Goal: Information Seeking & Learning: Learn about a topic

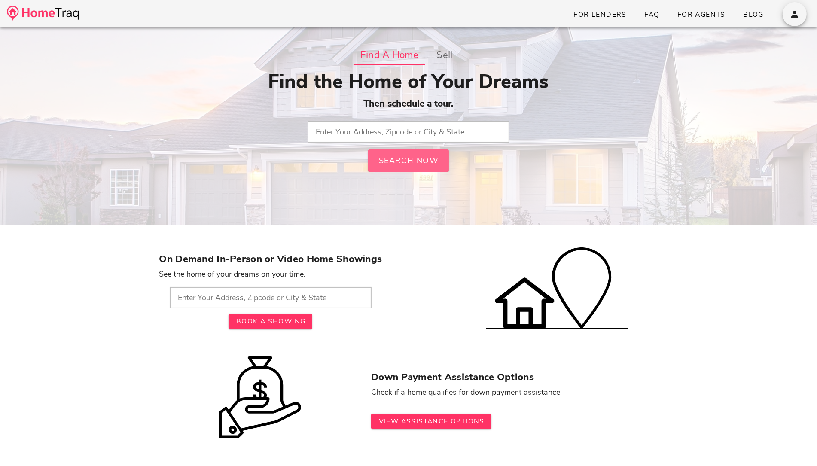
click at [416, 159] on span "Search Now" at bounding box center [408, 160] width 61 height 10
click at [403, 133] on input "text" at bounding box center [408, 131] width 202 height 21
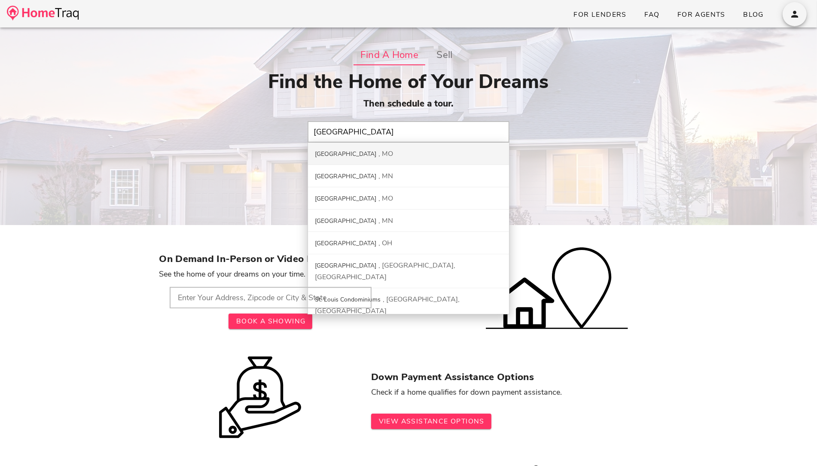
click at [388, 149] on div "[GEOGRAPHIC_DATA]" at bounding box center [408, 154] width 201 height 22
type input "[GEOGRAPHIC_DATA], [GEOGRAPHIC_DATA]"
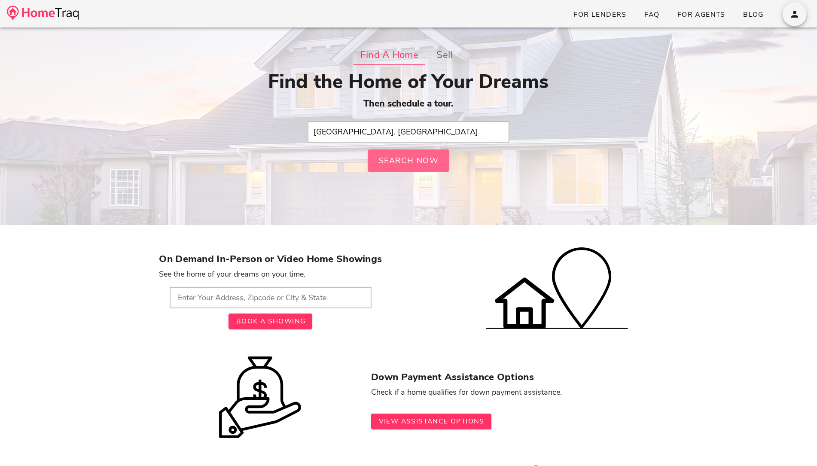
click at [395, 167] on button "Search Now" at bounding box center [408, 160] width 81 height 22
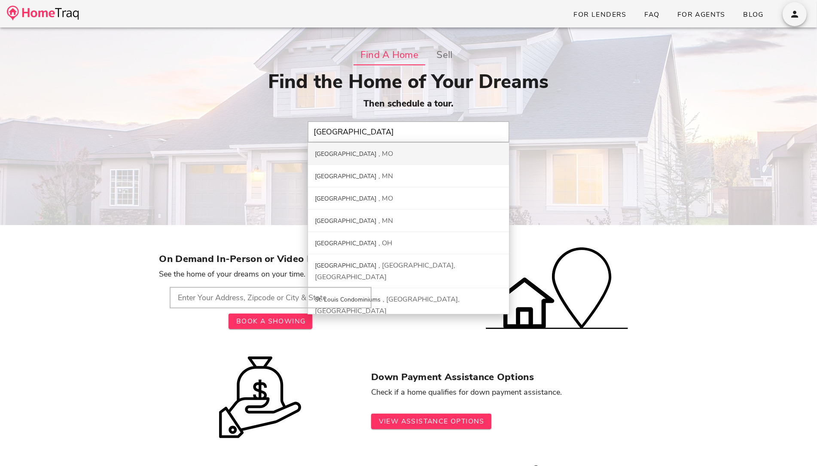
click at [406, 153] on div "[GEOGRAPHIC_DATA]" at bounding box center [408, 154] width 201 height 22
type input "[GEOGRAPHIC_DATA], [GEOGRAPHIC_DATA]"
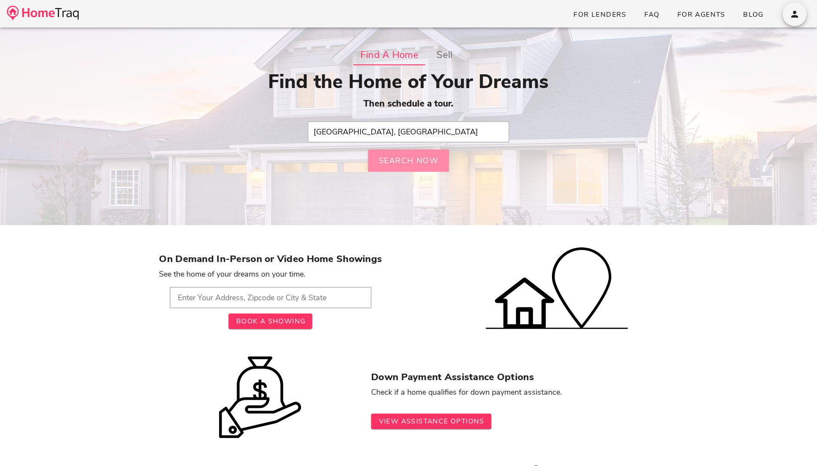
click at [409, 164] on span "Search Now" at bounding box center [408, 160] width 61 height 10
click at [459, 131] on input "text" at bounding box center [408, 131] width 202 height 21
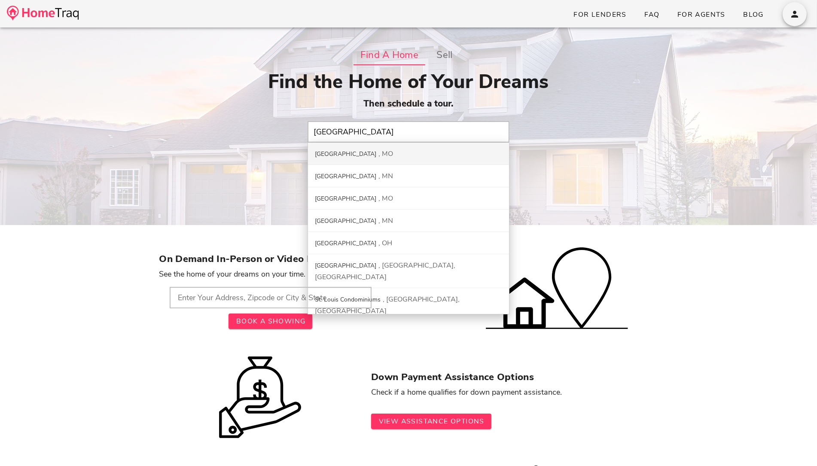
click at [368, 152] on div "[GEOGRAPHIC_DATA]" at bounding box center [408, 154] width 201 height 22
type input "[GEOGRAPHIC_DATA], [GEOGRAPHIC_DATA]"
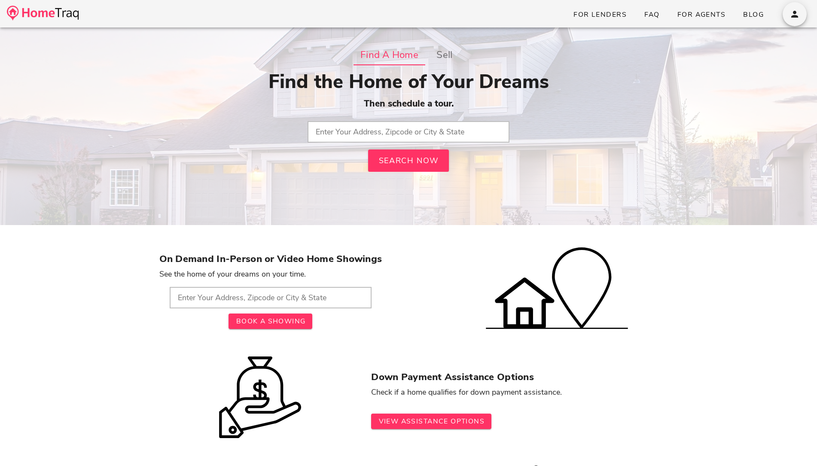
click at [397, 130] on input "text" at bounding box center [408, 131] width 202 height 21
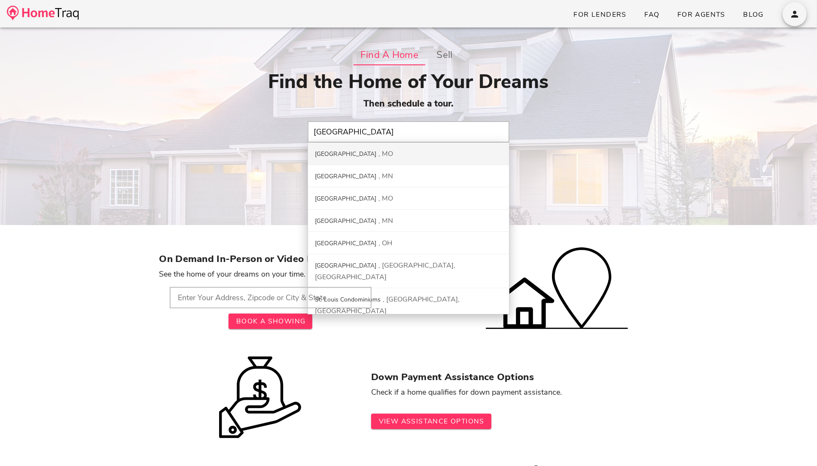
click at [372, 158] on div "[GEOGRAPHIC_DATA]" at bounding box center [408, 154] width 201 height 22
type input "[GEOGRAPHIC_DATA], [GEOGRAPHIC_DATA]"
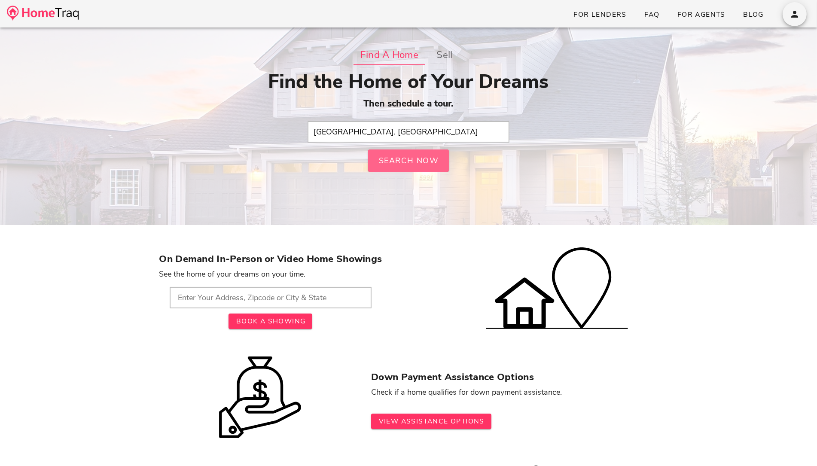
click at [393, 158] on span "Search Now" at bounding box center [408, 160] width 61 height 10
